Goal: Information Seeking & Learning: Learn about a topic

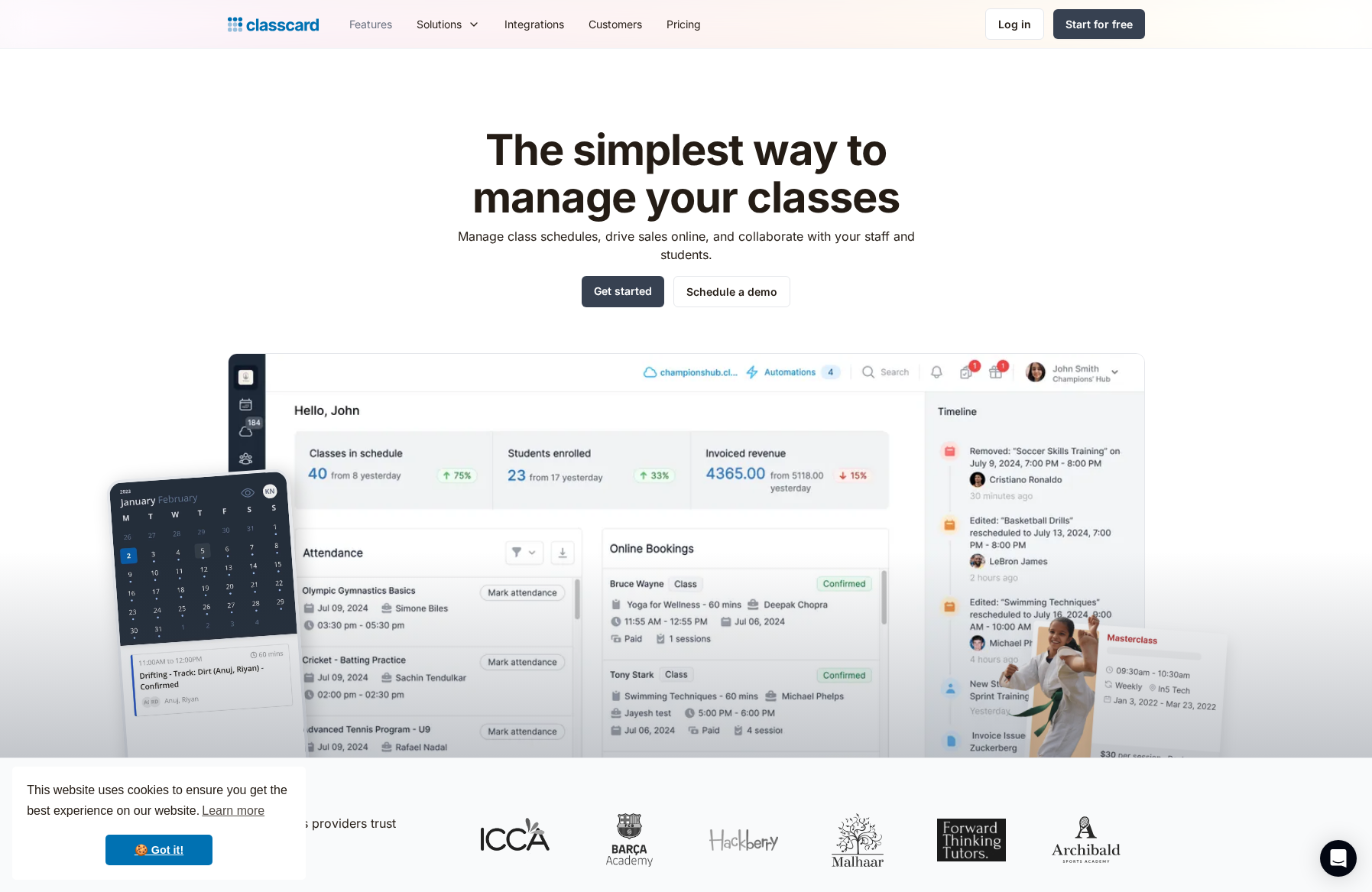
click at [374, 25] on link "Features" at bounding box center [371, 24] width 67 height 35
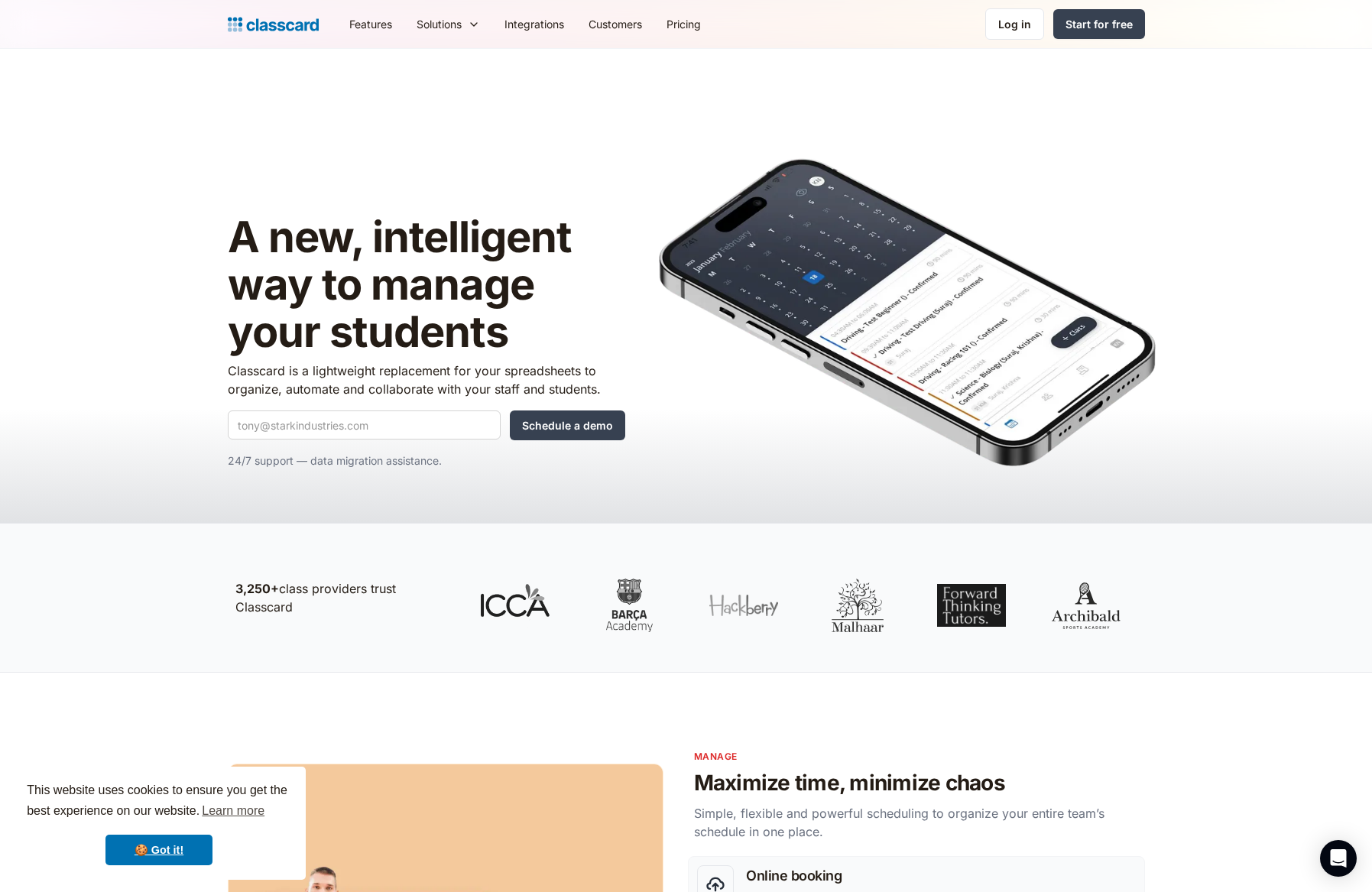
click at [167, 95] on header "A new, intelligent way to manage your students Classcard is a lightweight repla…" at bounding box center [686, 285] width 1372 height 474
click at [689, 23] on link "Pricing" at bounding box center [684, 24] width 59 height 35
